Goal: Information Seeking & Learning: Learn about a topic

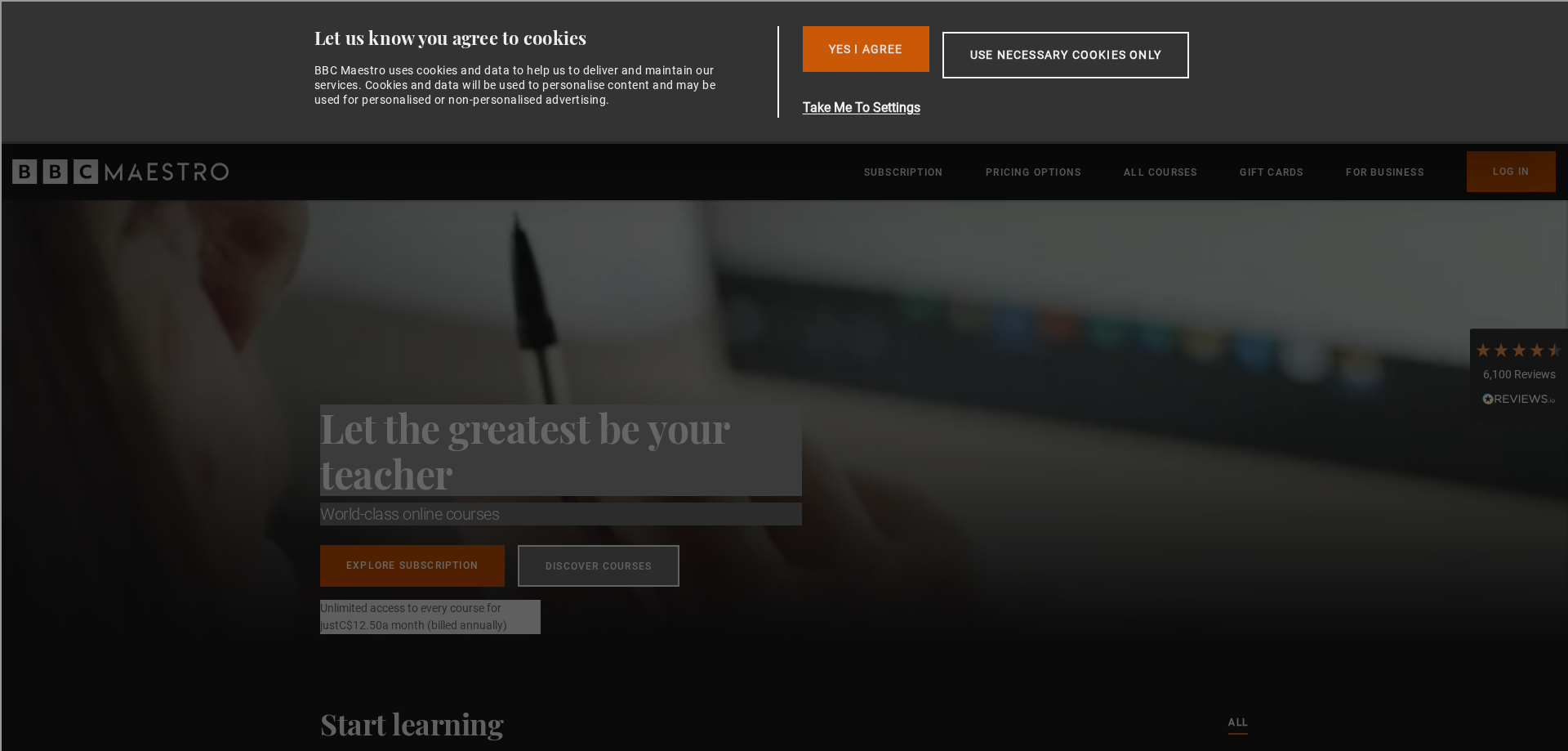
click at [875, 49] on button "Yes I Agree" at bounding box center [865, 49] width 126 height 46
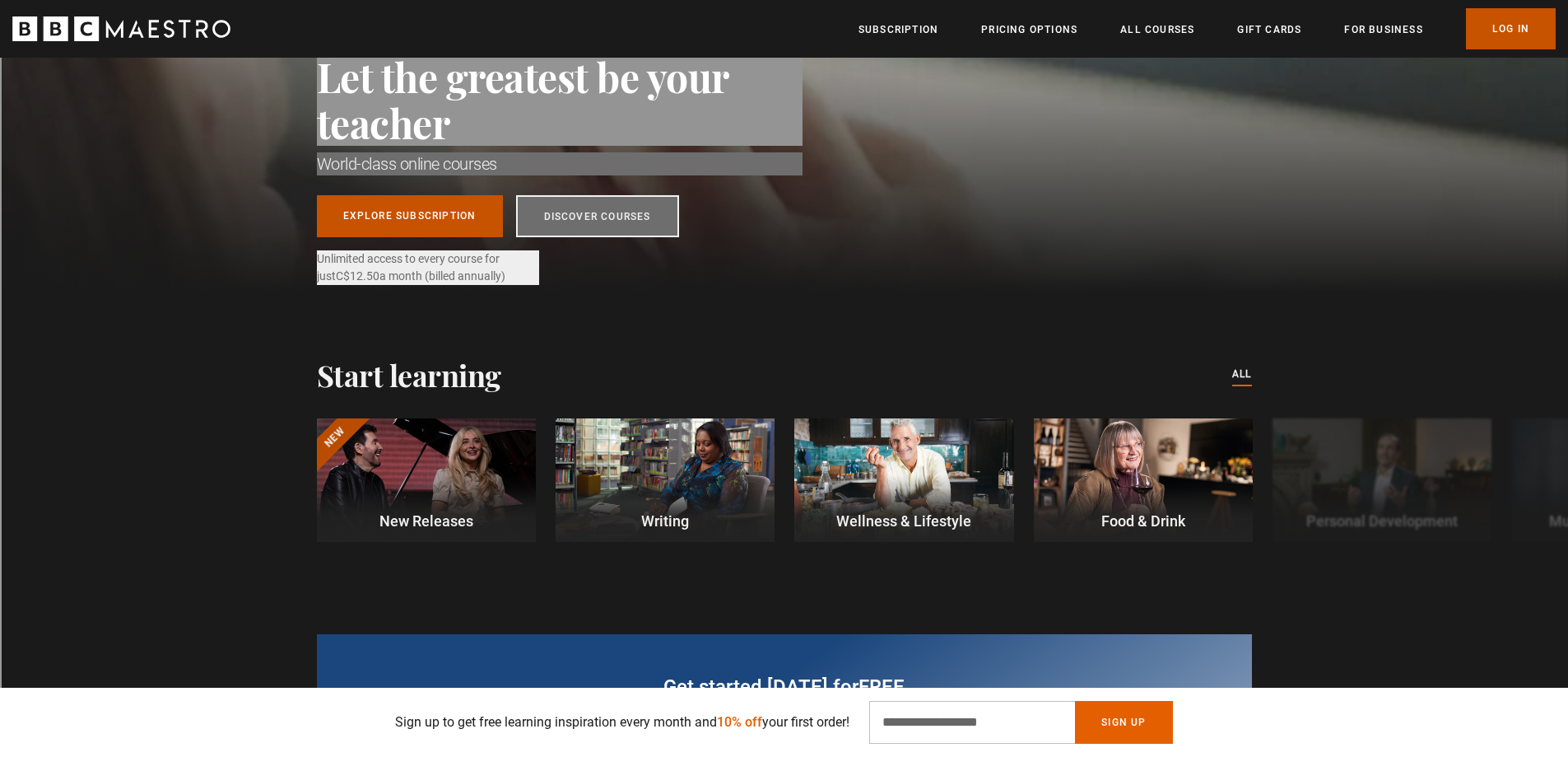
scroll to position [164, 0]
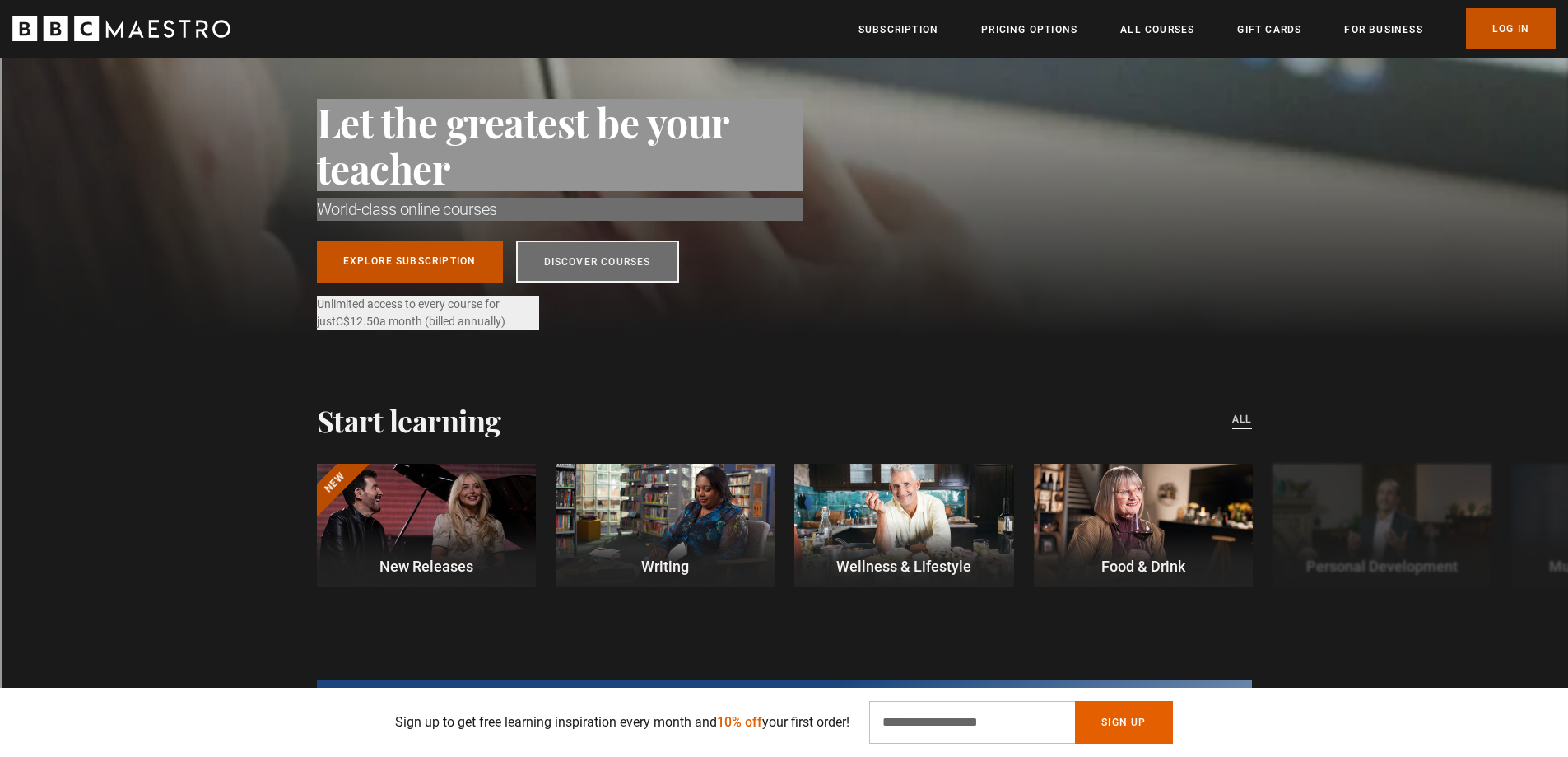
click at [1237, 417] on link "All courses" at bounding box center [1241, 420] width 19 height 19
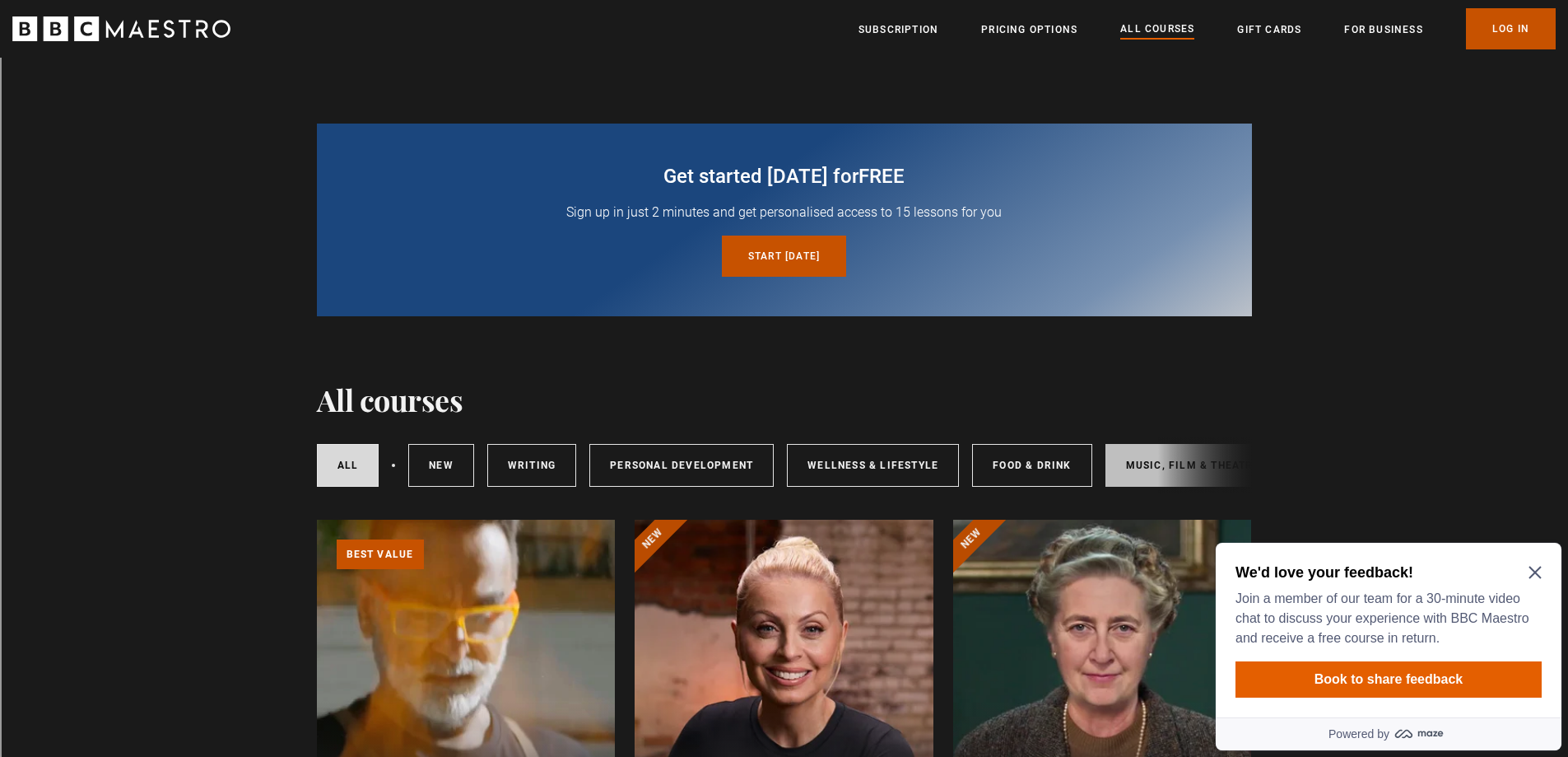
click at [1137, 458] on link "Music, Film & Theatre" at bounding box center [1193, 465] width 176 height 42
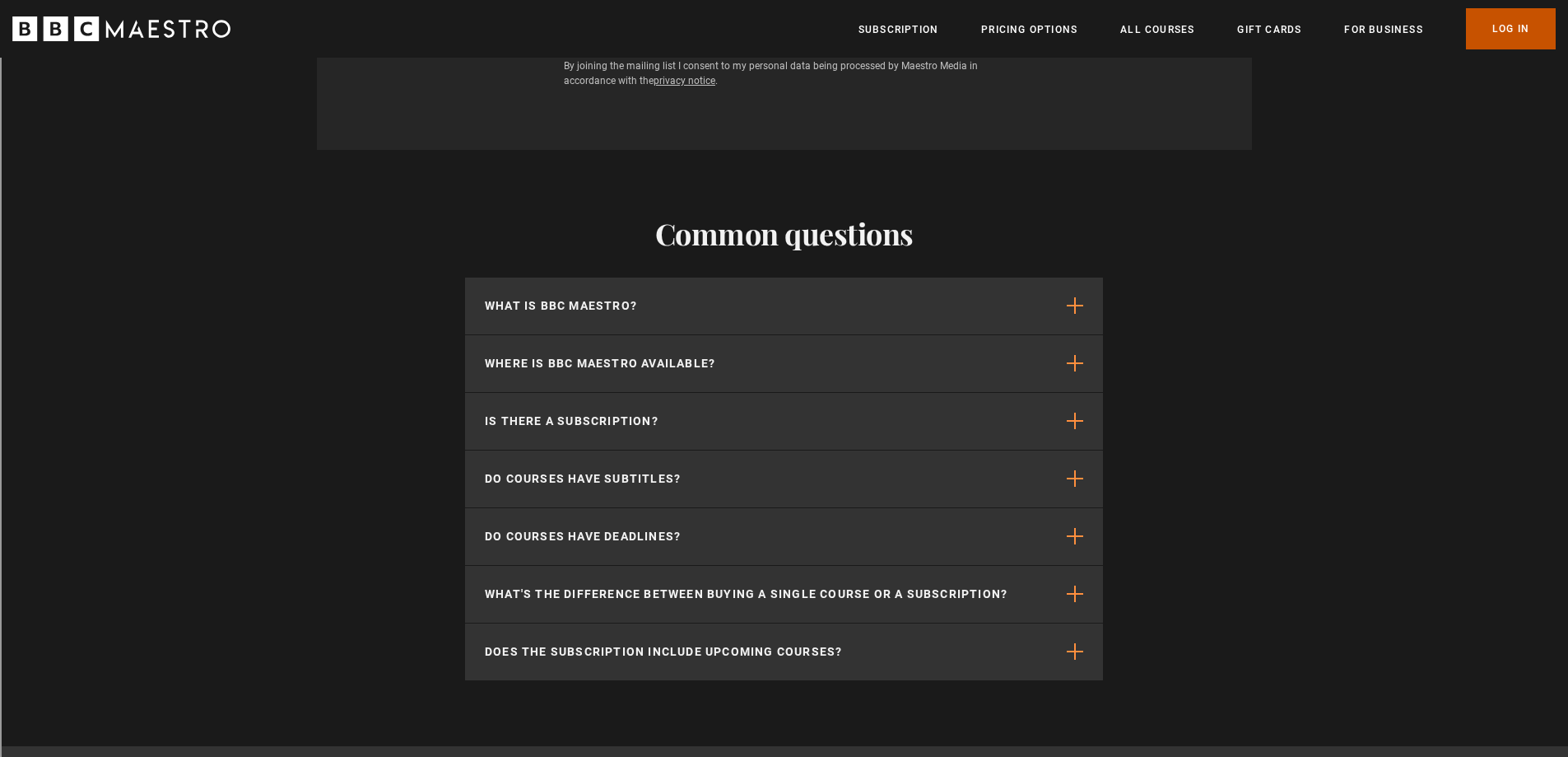
scroll to position [2553, 0]
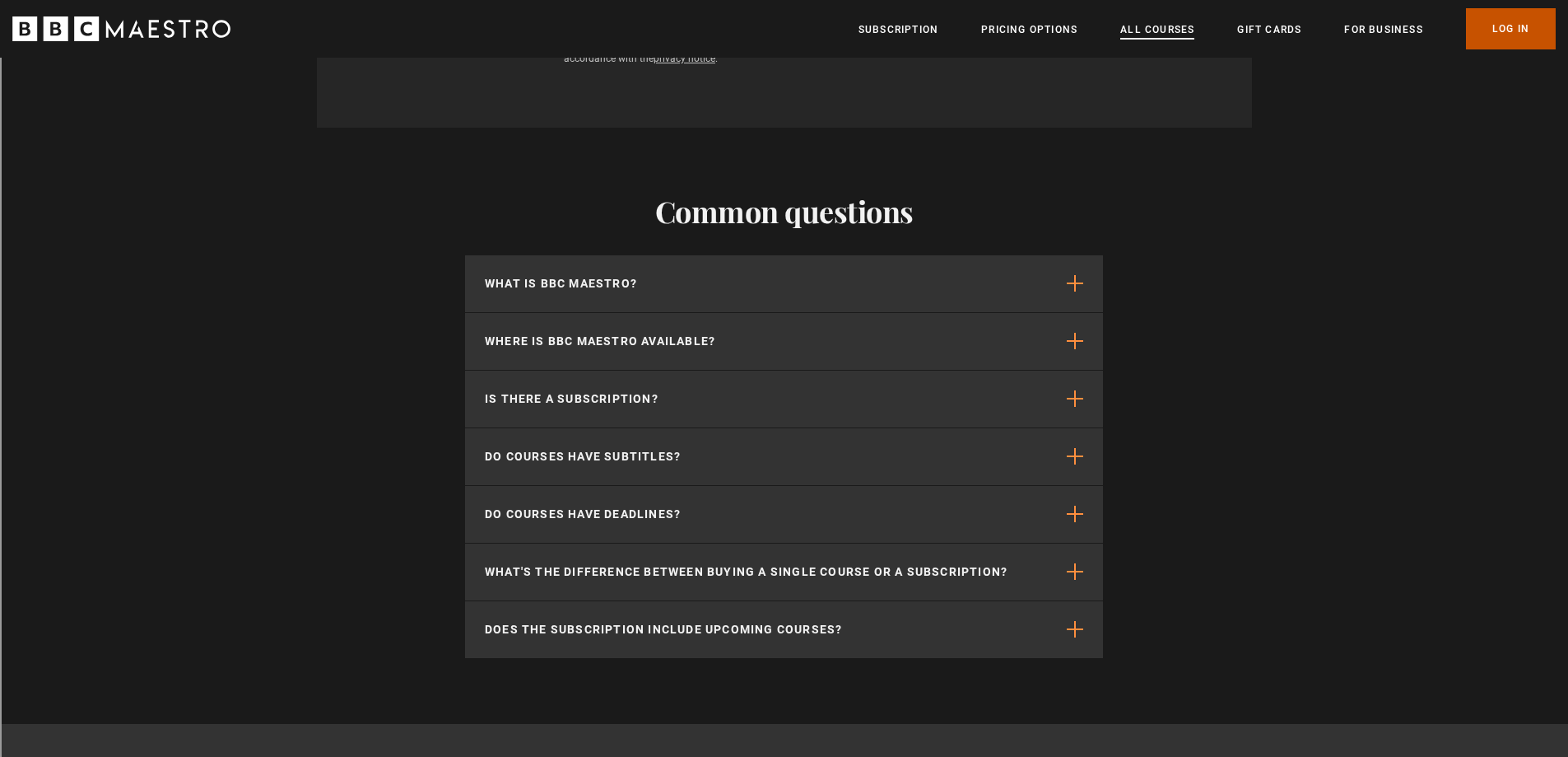
click at [1160, 24] on link "All Courses" at bounding box center [1157, 29] width 74 height 17
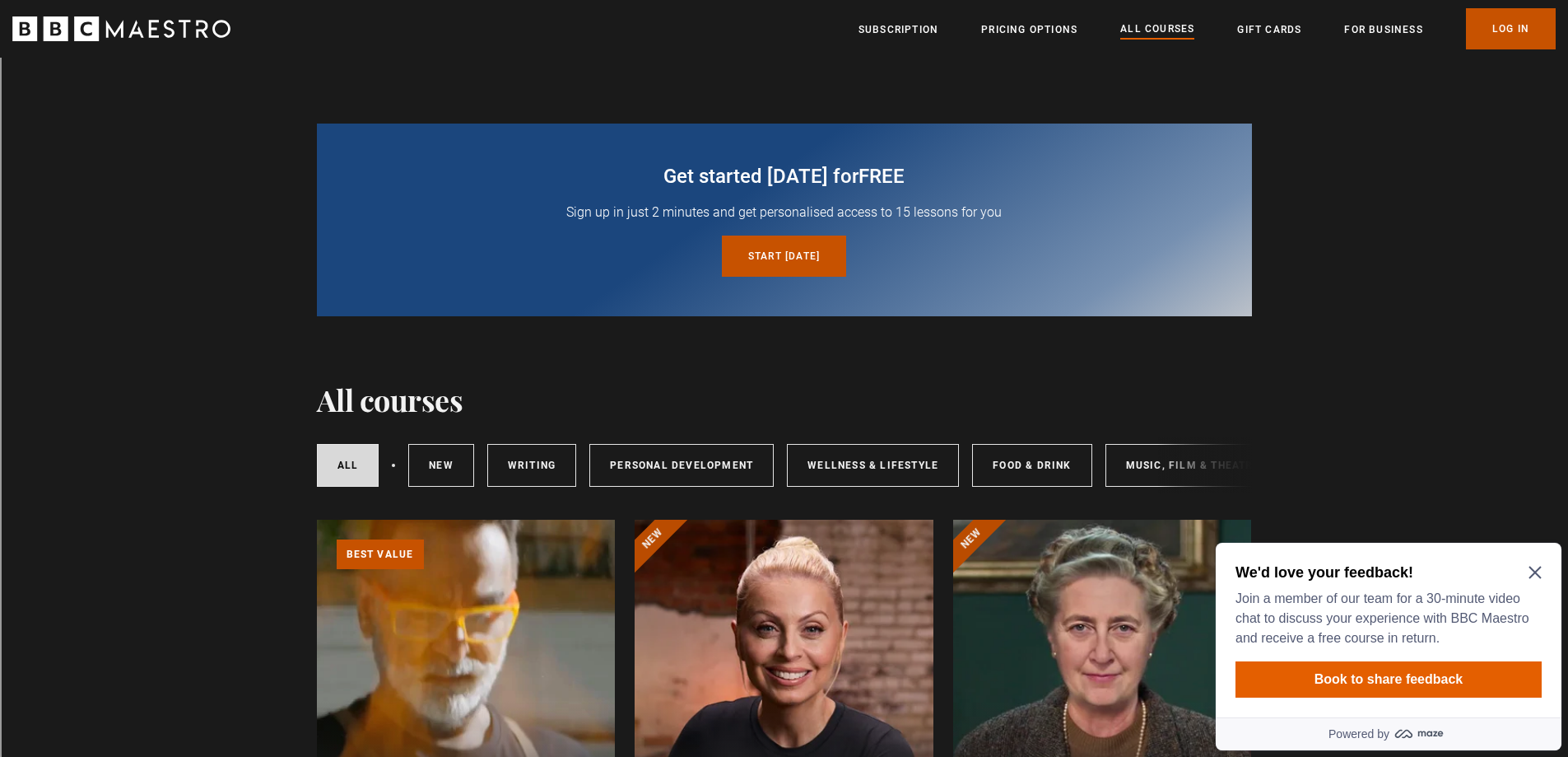
click at [1538, 571] on icon "Close Maze Prompt" at bounding box center [1534, 572] width 13 height 13
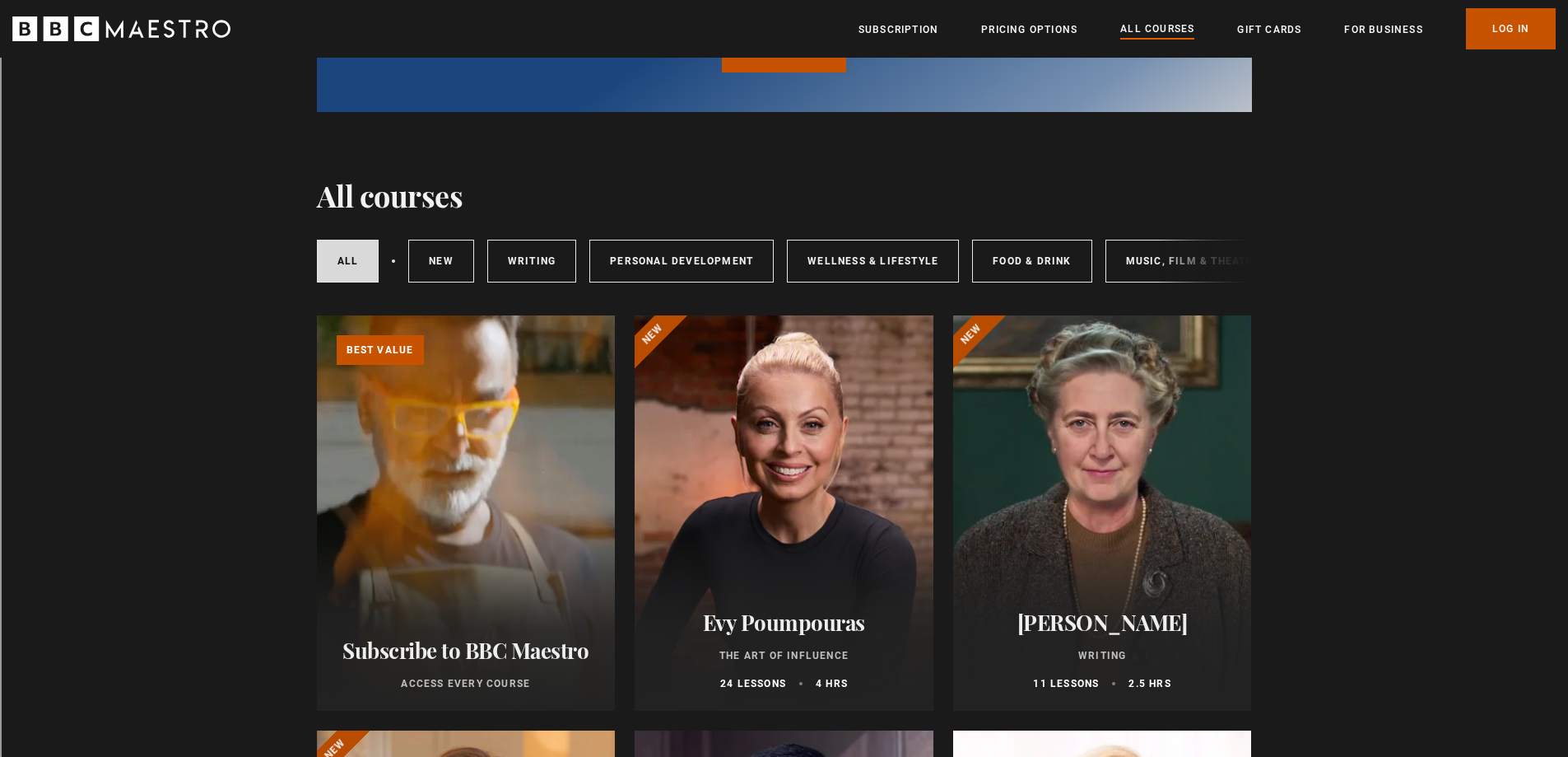
scroll to position [247, 0]
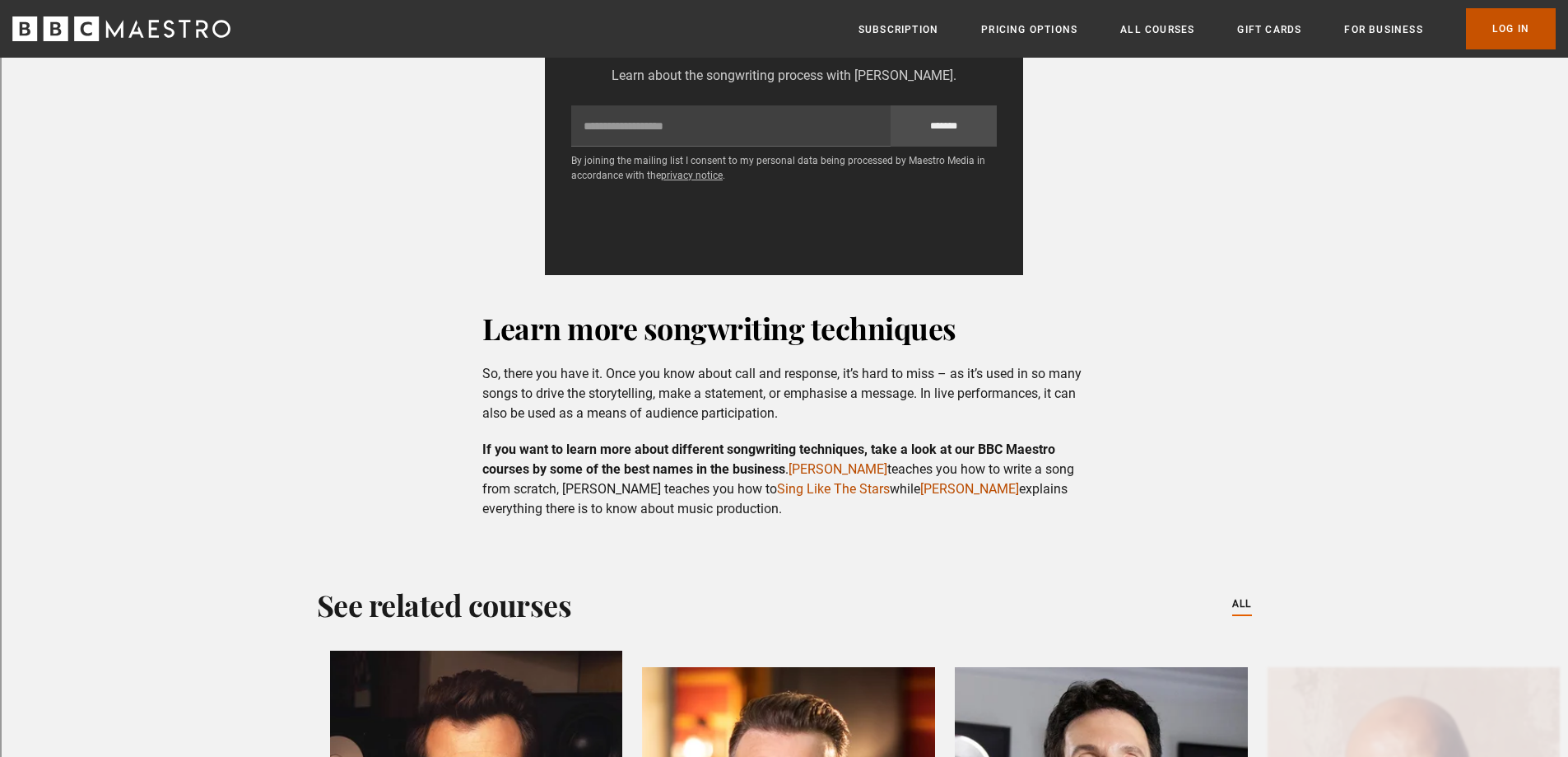
scroll to position [2717, 0]
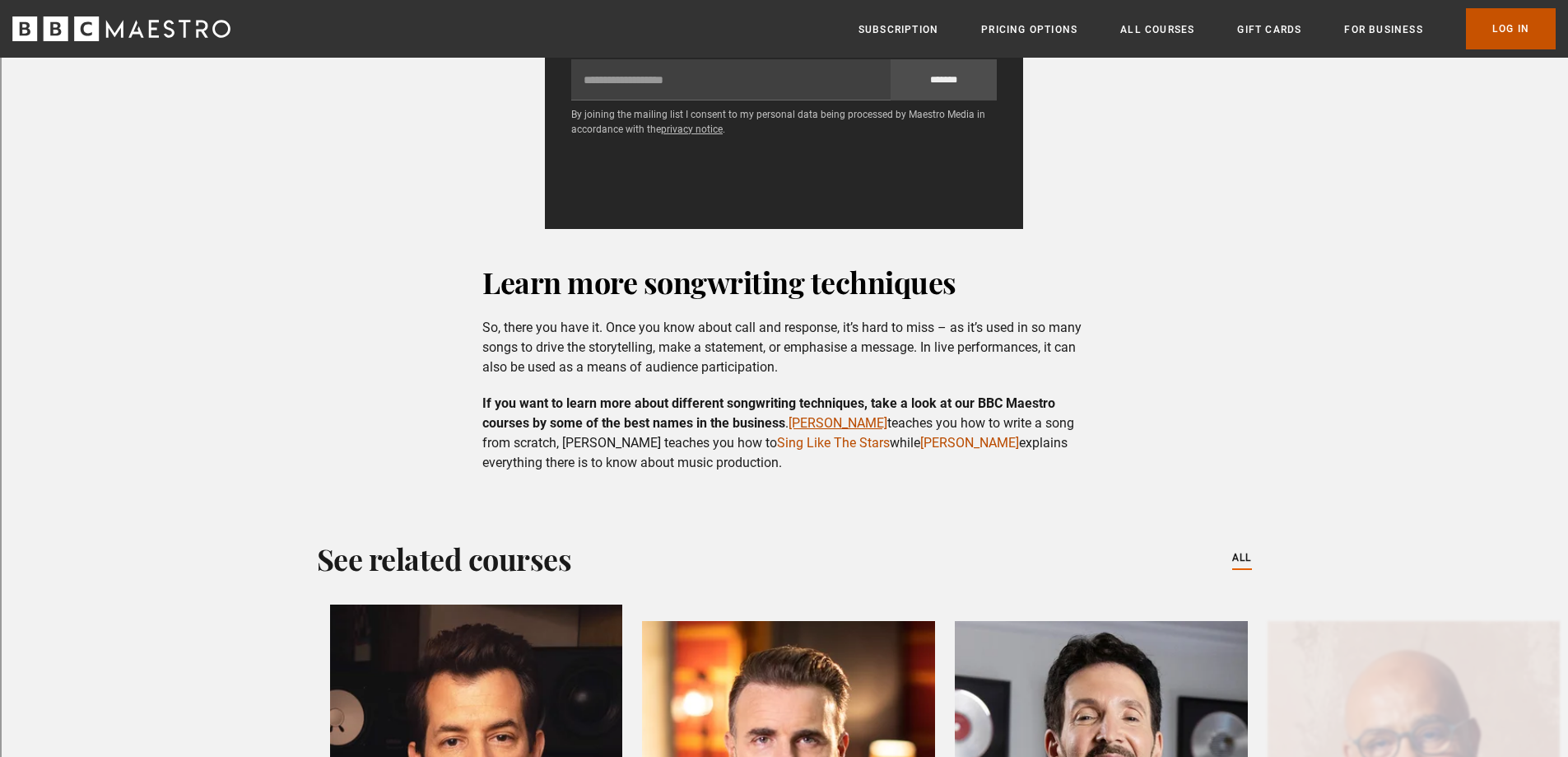
click at [840, 415] on link "[PERSON_NAME]" at bounding box center [838, 423] width 99 height 16
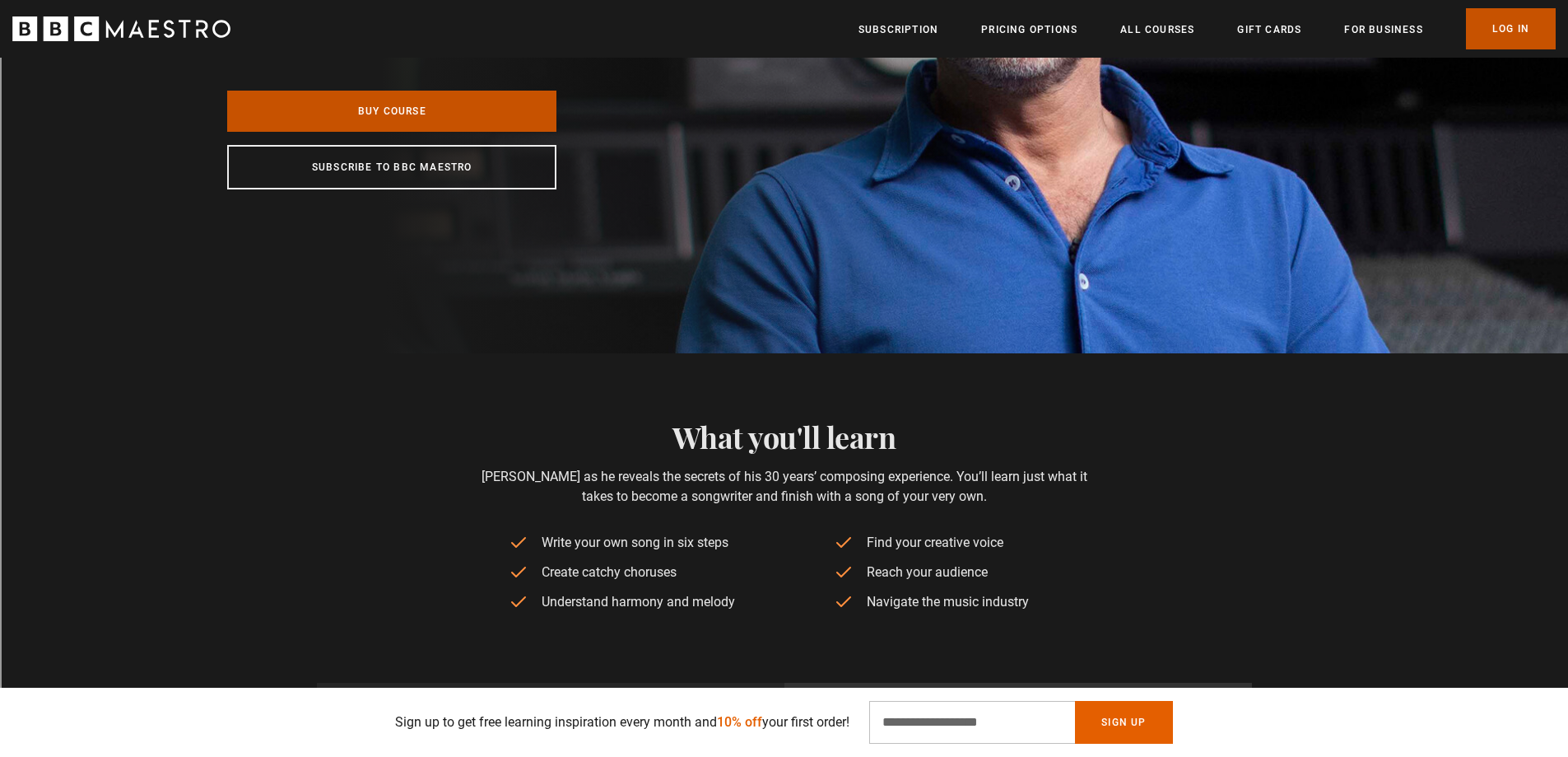
scroll to position [0, 431]
